Goal: Task Accomplishment & Management: Manage account settings

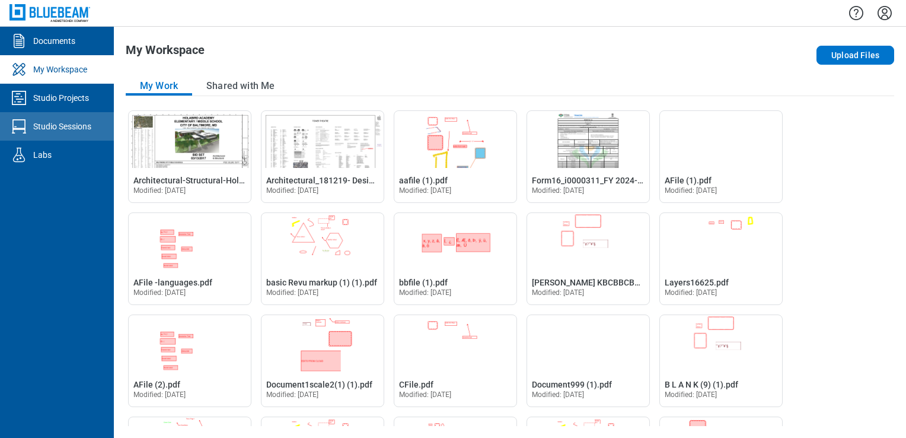
click at [34, 115] on link "Studio Sessions" at bounding box center [57, 126] width 114 height 28
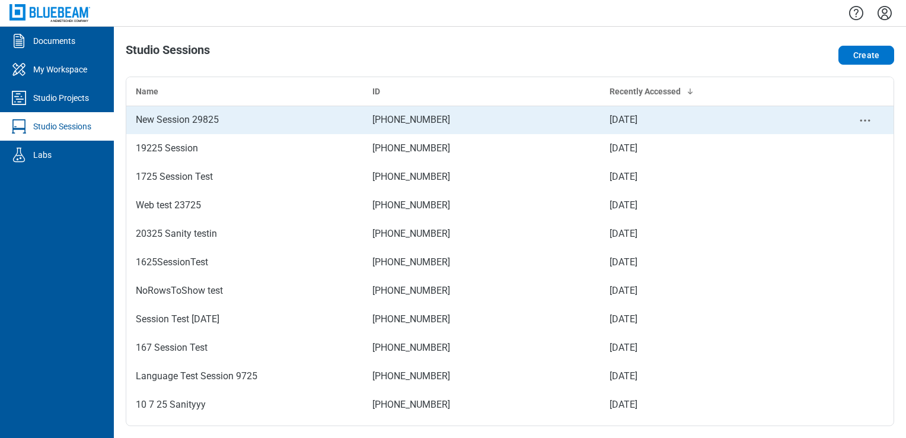
click at [166, 125] on div "New Session 29825" at bounding box center [245, 120] width 218 height 14
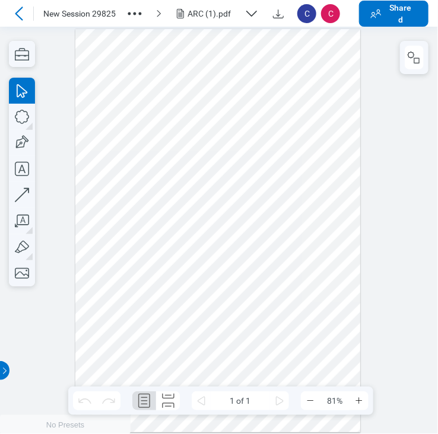
click at [126, 7] on icon "button" at bounding box center [134, 13] width 19 height 19
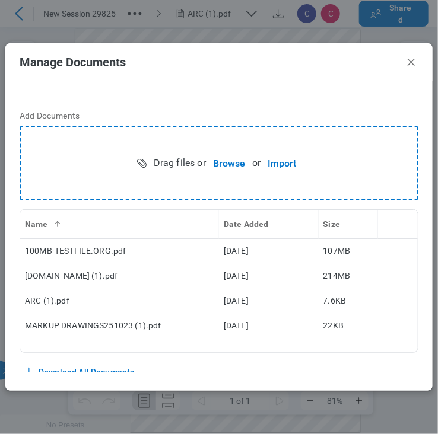
drag, startPoint x: 212, startPoint y: 392, endPoint x: 216, endPoint y: 421, distance: 28.8
click at [216, 421] on div "Manage Documents Add Documents Drag files or Browse or Import Name Date Added S…" at bounding box center [219, 217] width 438 height 434
drag, startPoint x: 420, startPoint y: 381, endPoint x: 425, endPoint y: 420, distance: 38.8
click at [425, 420] on div "Manage Documents Add Documents Drag files or Browse or Import Name Date Added S…" at bounding box center [219, 217] width 438 height 434
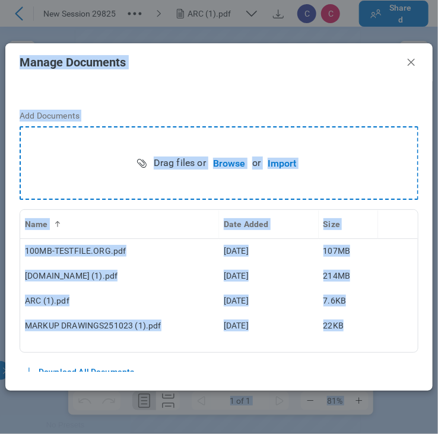
drag, startPoint x: 7, startPoint y: 367, endPoint x: -2, endPoint y: 371, distance: 10.4
click at [0, 371] on html "New Session 29825 ARC (1).pdf C C Shared Pages 1 of 1 81% Preparing Your Docume…" at bounding box center [219, 217] width 438 height 434
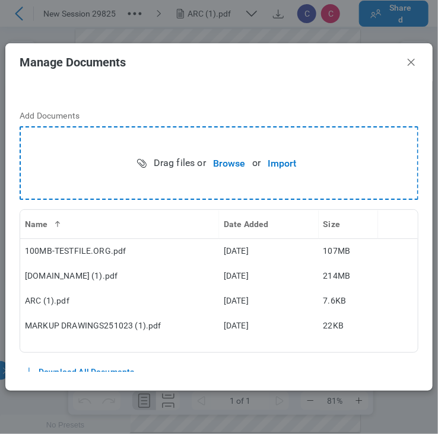
click at [186, 376] on footer at bounding box center [218, 381] width 427 height 19
click at [418, 65] on header "Manage Documents" at bounding box center [218, 62] width 427 height 38
click at [414, 64] on icon "Close" at bounding box center [411, 62] width 14 height 14
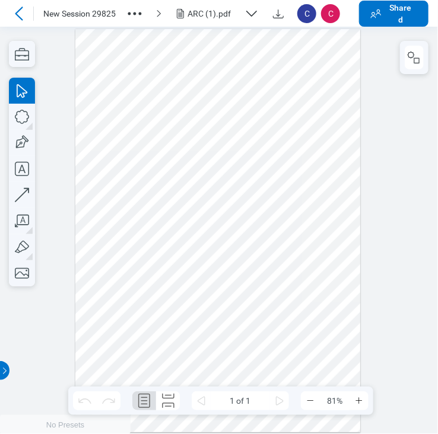
click at [139, 15] on icon "button" at bounding box center [134, 13] width 19 height 19
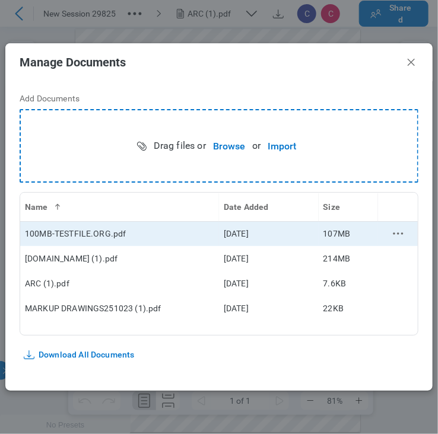
scroll to position [24, 0]
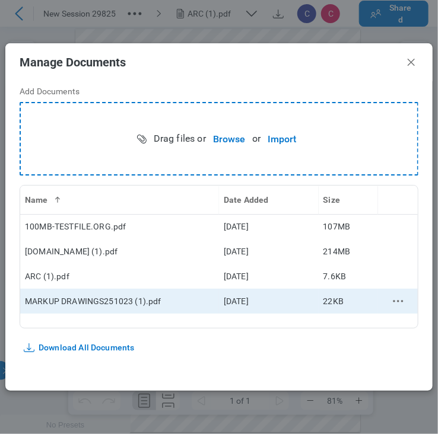
click at [392, 303] on icon "context-menu" at bounding box center [398, 301] width 14 height 14
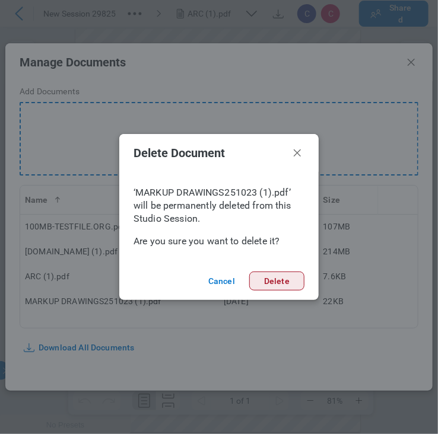
click at [268, 284] on button "Delete" at bounding box center [276, 281] width 55 height 19
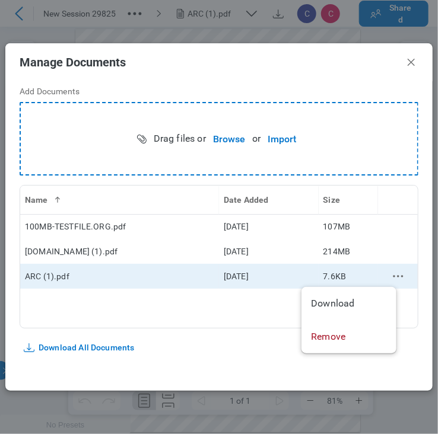
click at [391, 273] on icon "context-menu" at bounding box center [398, 276] width 14 height 14
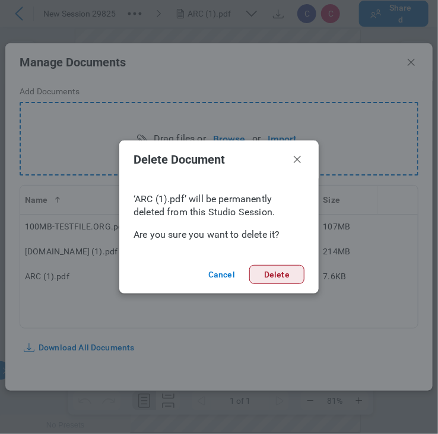
click at [283, 275] on button "Delete" at bounding box center [276, 274] width 55 height 19
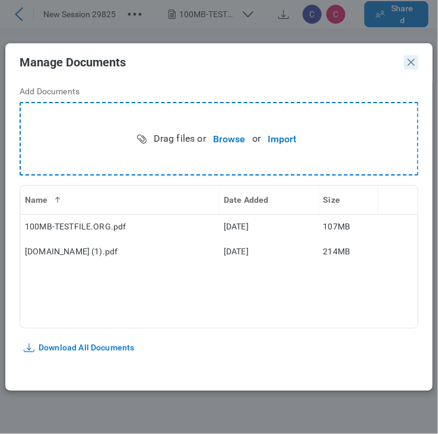
click at [413, 62] on icon "Close" at bounding box center [411, 62] width 14 height 14
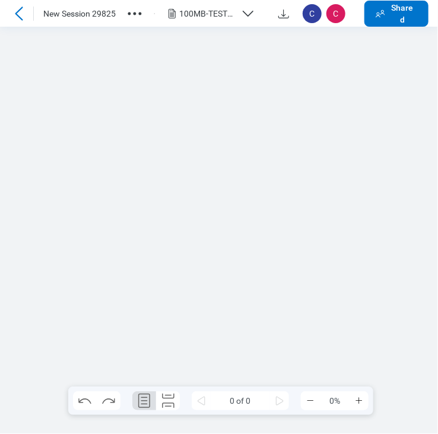
scroll to position [0, 0]
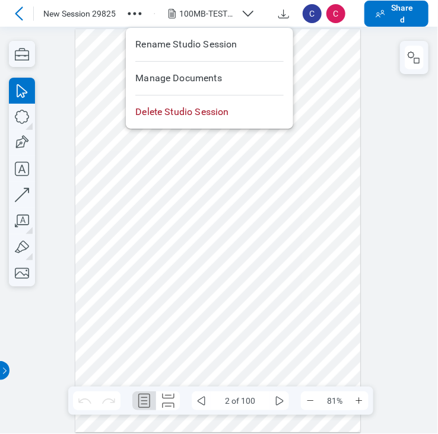
click at [135, 15] on icon "button" at bounding box center [134, 13] width 19 height 19
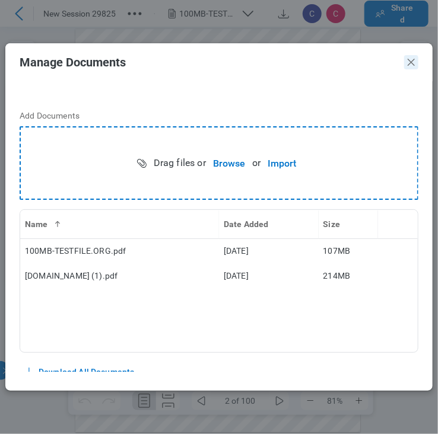
click at [412, 66] on icon "Close" at bounding box center [411, 62] width 14 height 14
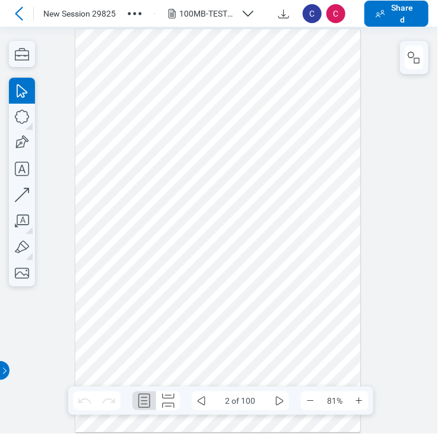
click at [197, 9] on div "100MB-TESTFILE.ORG.pdf" at bounding box center [207, 14] width 57 height 12
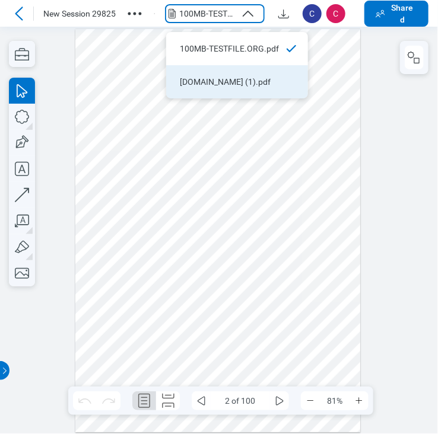
click at [200, 74] on li "[DOMAIN_NAME] (1).pdf" at bounding box center [237, 81] width 142 height 33
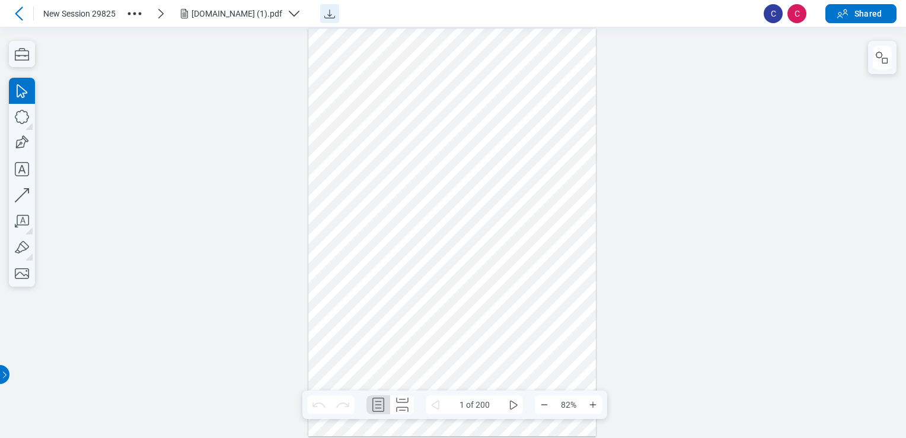
click at [335, 17] on icon "Download" at bounding box center [329, 13] width 11 height 9
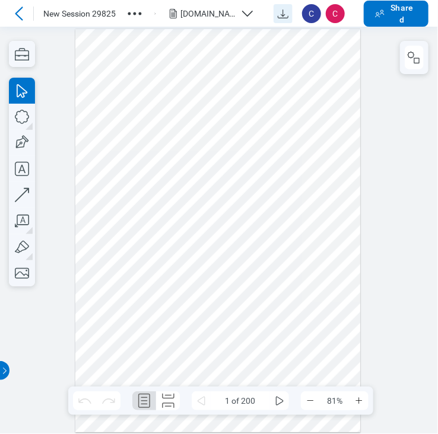
click at [135, 8] on icon "button" at bounding box center [134, 13] width 19 height 19
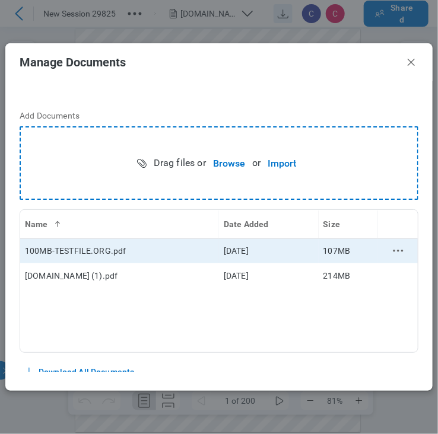
click at [391, 251] on icon "context-menu" at bounding box center [398, 251] width 14 height 14
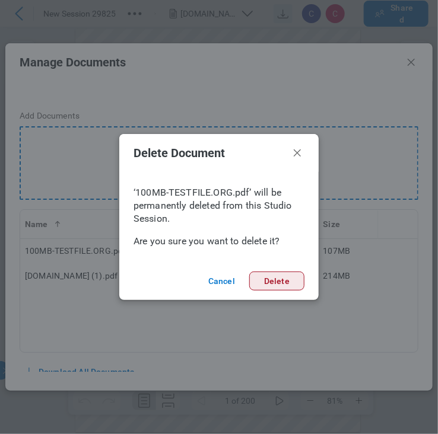
click at [290, 276] on button "Delete" at bounding box center [276, 281] width 55 height 19
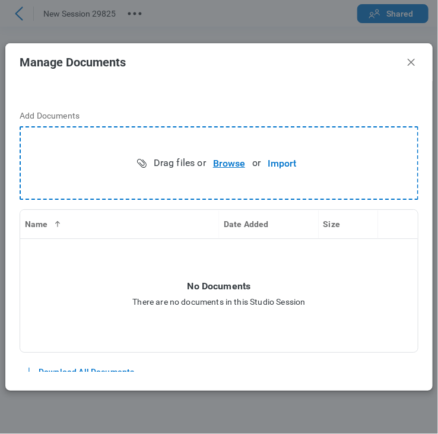
click at [213, 157] on button "Browse" at bounding box center [229, 163] width 46 height 24
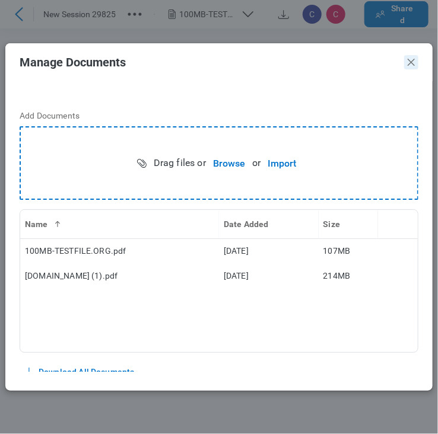
drag, startPoint x: 397, startPoint y: 62, endPoint x: 405, endPoint y: 63, distance: 7.2
click at [400, 62] on header "Manage Documents" at bounding box center [218, 62] width 427 height 38
click at [415, 65] on icon "Close" at bounding box center [411, 62] width 14 height 14
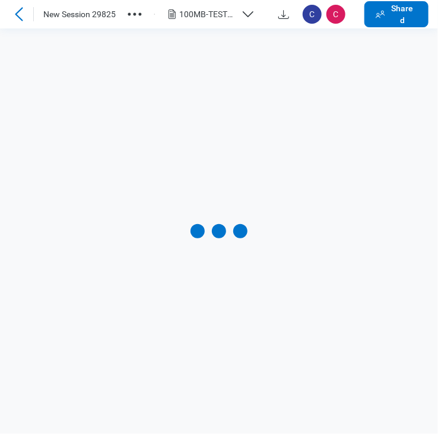
click at [23, 14] on icon at bounding box center [19, 14] width 14 height 14
